Goal: Information Seeking & Learning: Check status

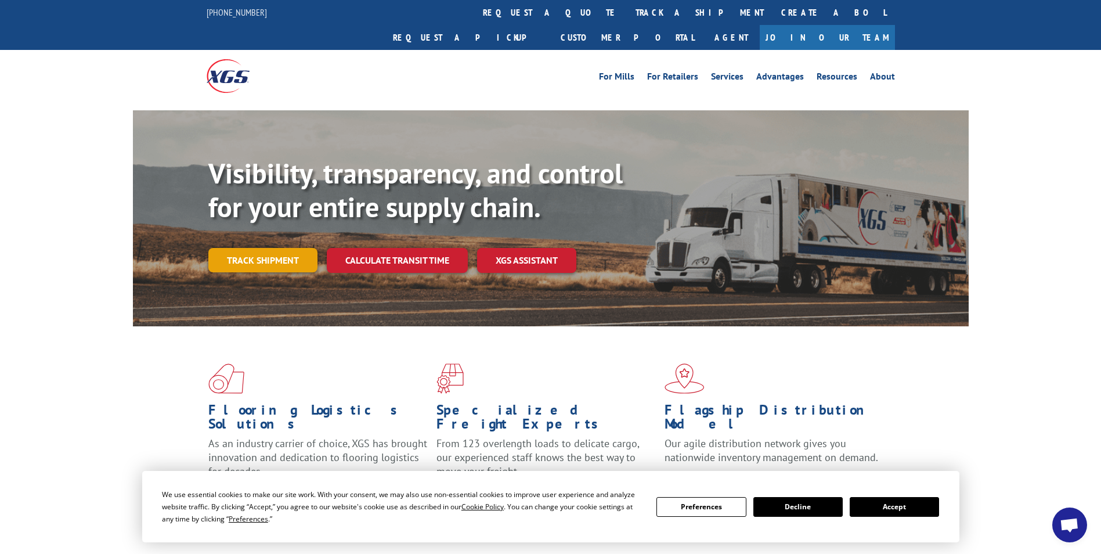
click at [268, 248] on link "Track shipment" at bounding box center [262, 260] width 109 height 24
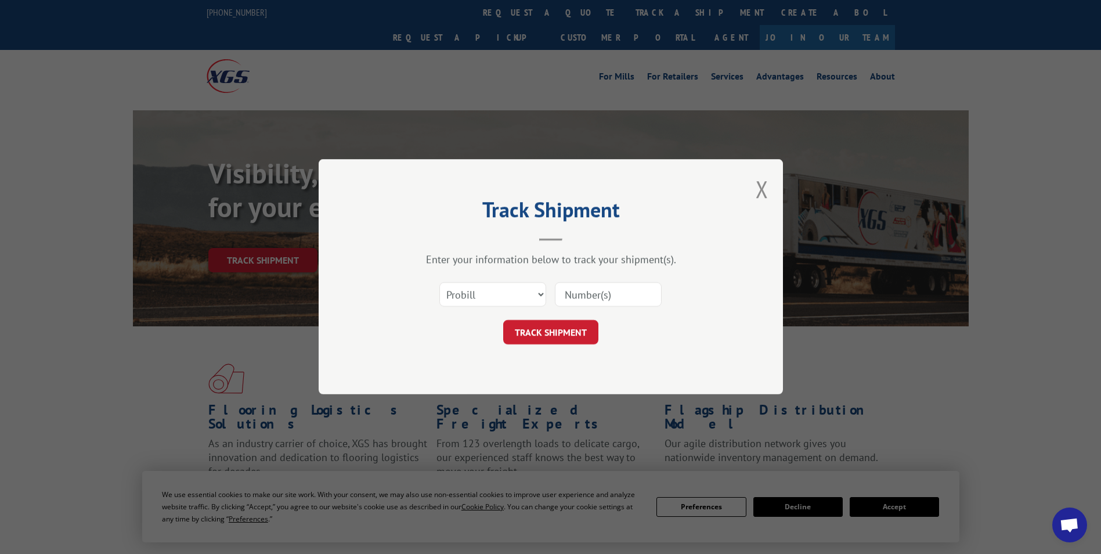
click at [571, 297] on input at bounding box center [608, 295] width 107 height 24
type input "17402003"
click button "TRACK SHIPMENT" at bounding box center [550, 332] width 95 height 24
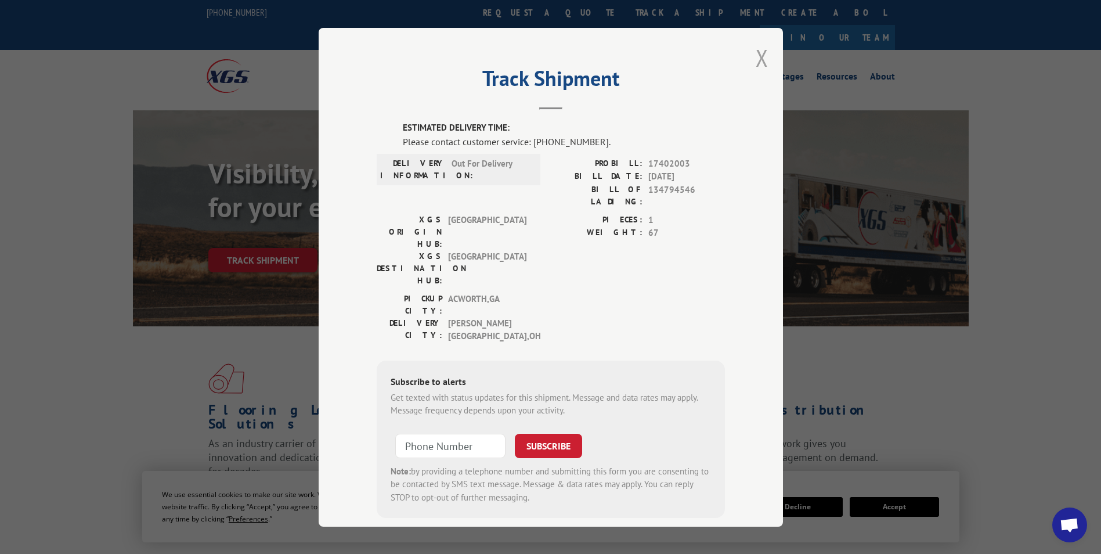
click at [756, 55] on button "Close modal" at bounding box center [762, 57] width 13 height 31
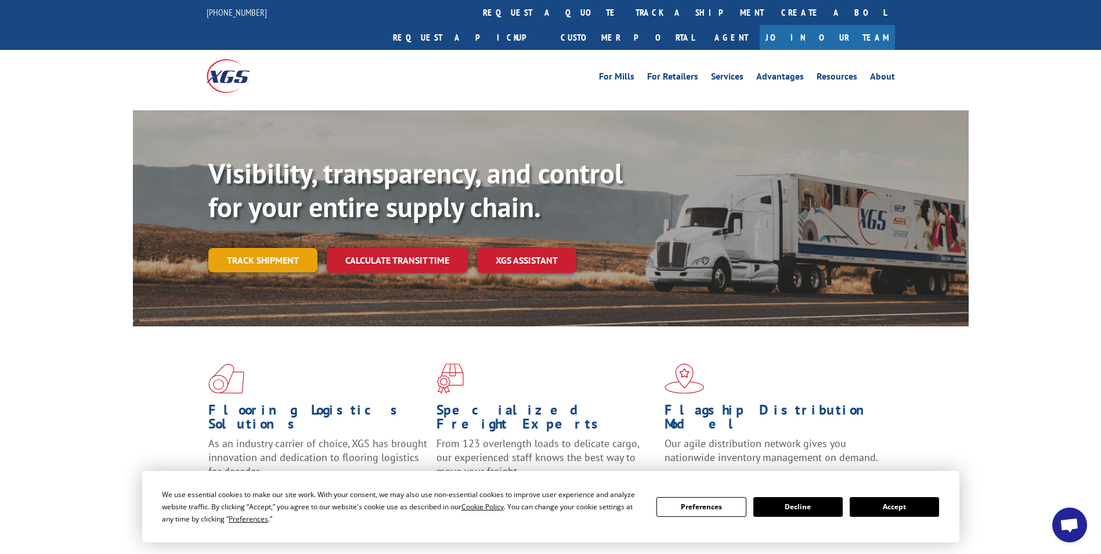
click at [262, 248] on link "Track shipment" at bounding box center [262, 260] width 109 height 24
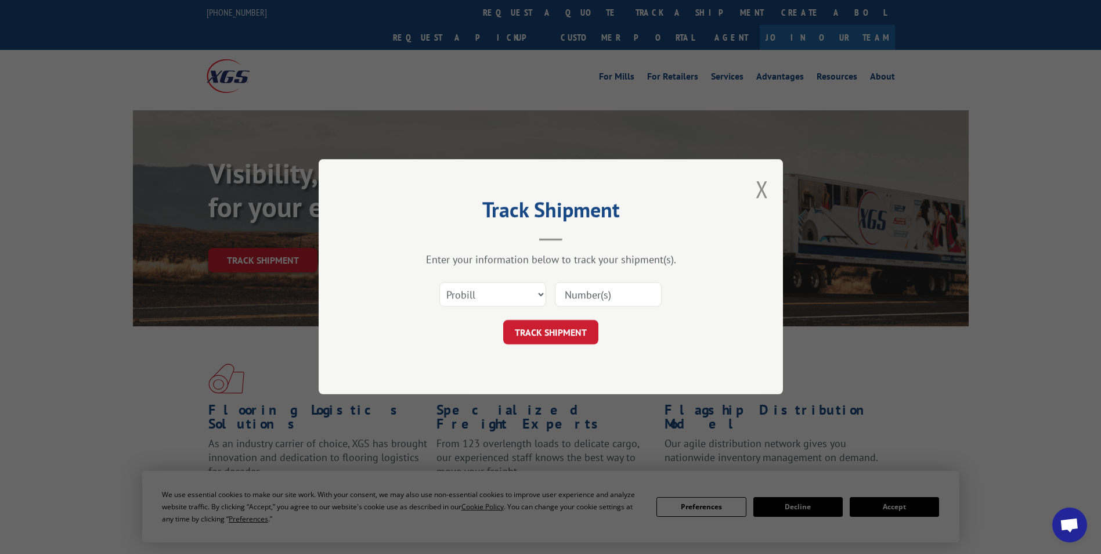
click at [598, 305] on input at bounding box center [608, 295] width 107 height 24
type input "17402003"
click at [574, 338] on button "TRACK SHIPMENT" at bounding box center [550, 332] width 95 height 24
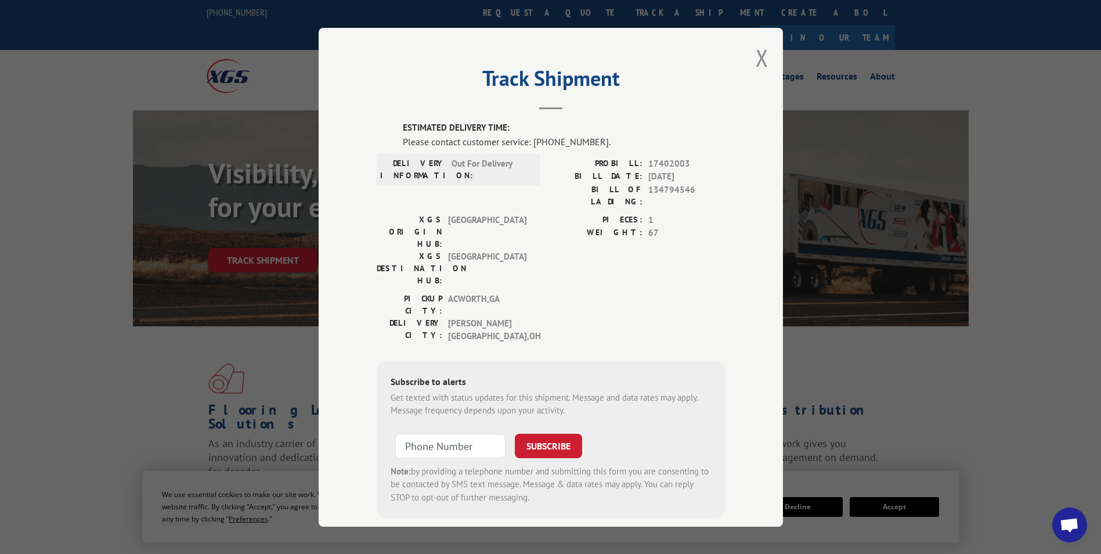
click at [766, 59] on div "Track Shipment ESTIMATED DELIVERY TIME: Please contact customer service: [PHONE…" at bounding box center [551, 277] width 464 height 499
click at [764, 58] on div "Track Shipment ESTIMATED DELIVERY TIME: Please contact customer service: [PHONE…" at bounding box center [551, 277] width 464 height 499
click at [763, 58] on button "Close modal" at bounding box center [762, 57] width 13 height 31
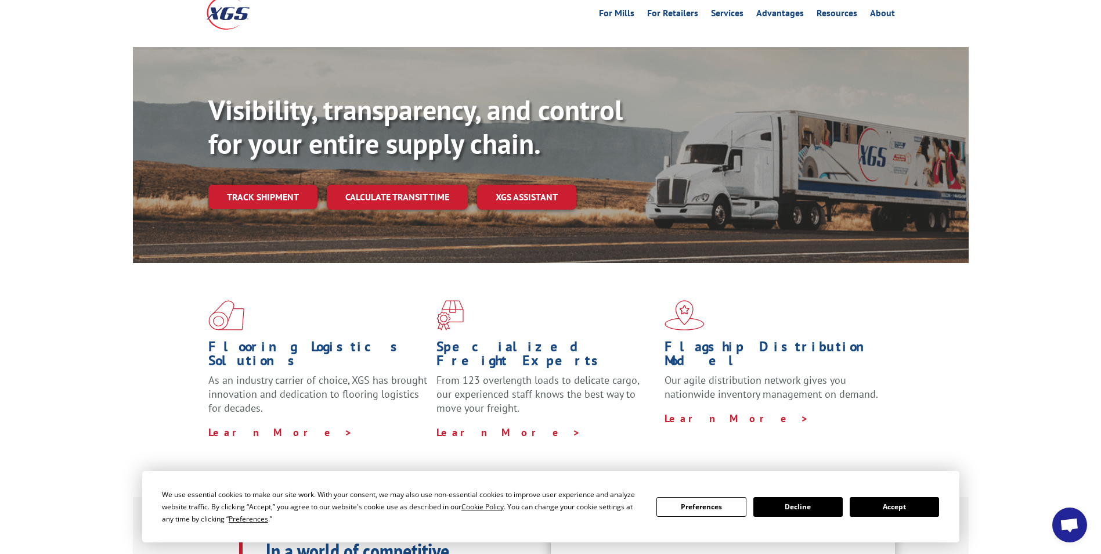
scroll to position [174, 0]
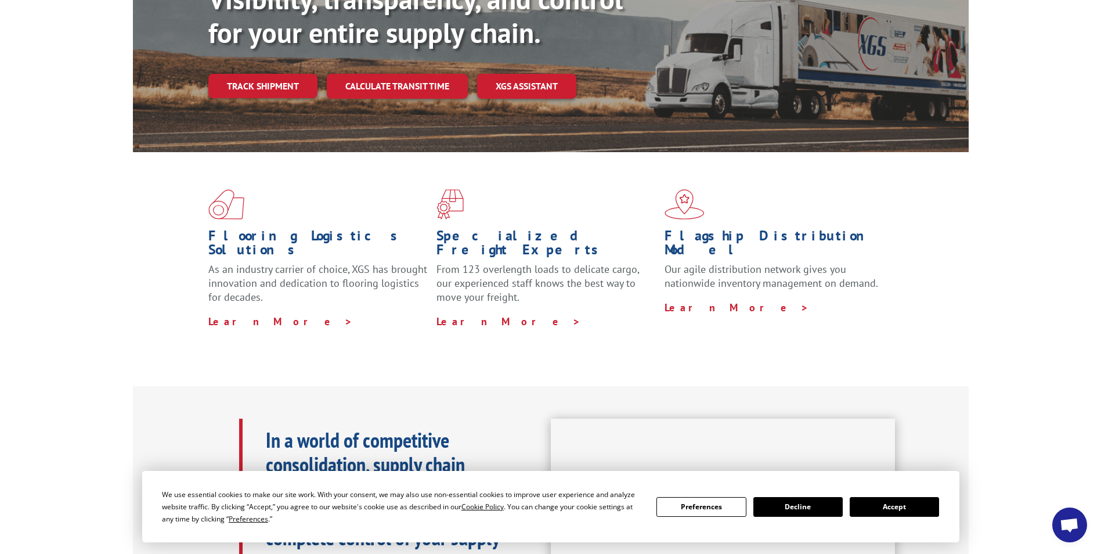
click at [927, 506] on button "Accept" at bounding box center [894, 507] width 89 height 20
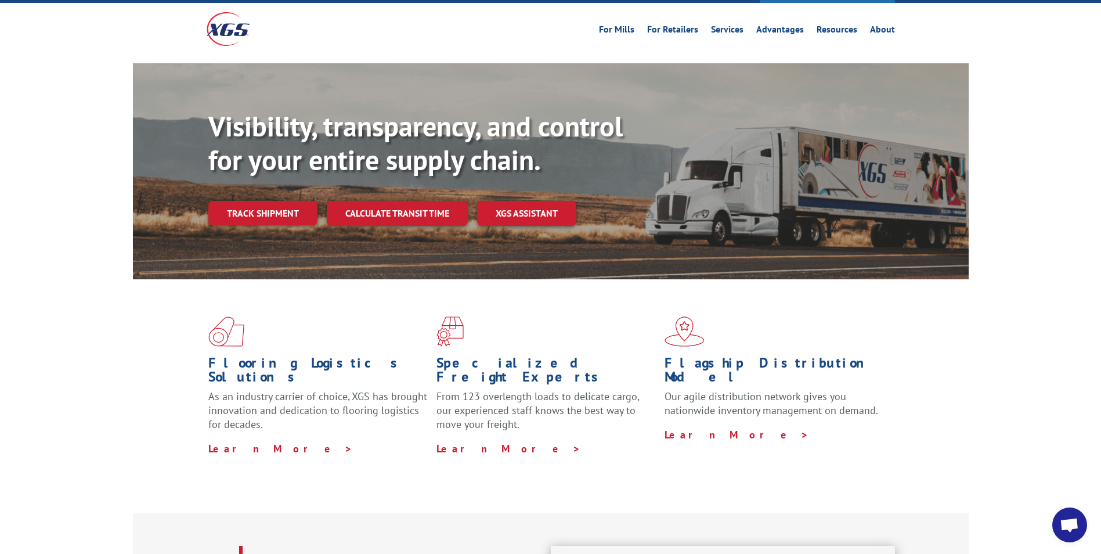
scroll to position [0, 0]
